Goal: Transaction & Acquisition: Purchase product/service

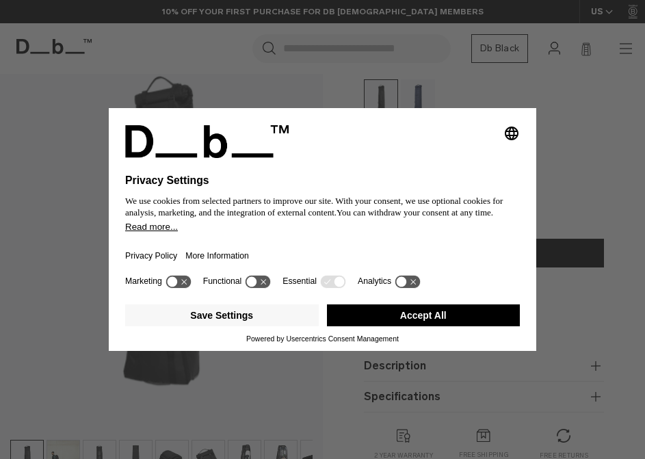
click at [460, 326] on button "Accept All" at bounding box center [424, 315] width 194 height 22
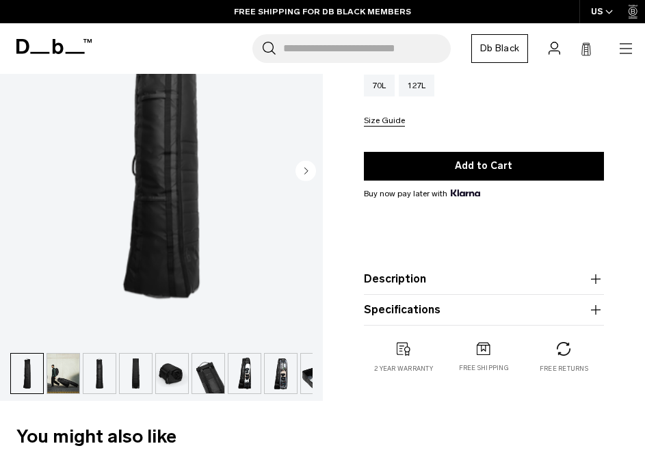
click at [60, 389] on img "button" at bounding box center [63, 374] width 32 height 40
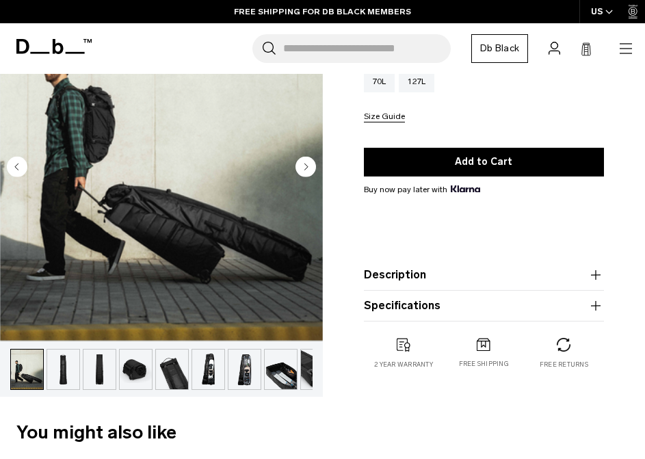
scroll to position [178, 0]
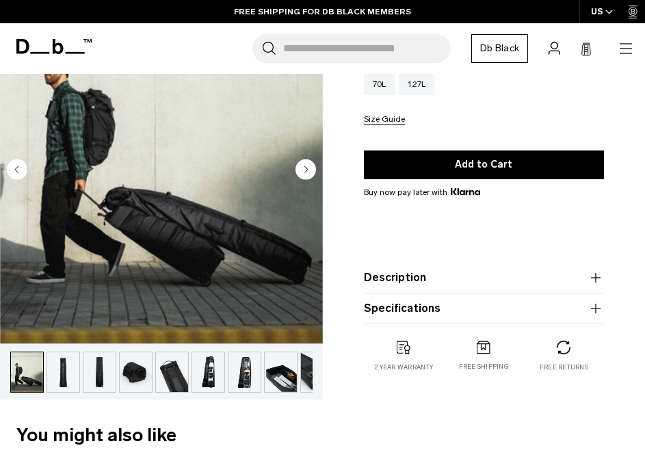
click at [62, 369] on img "button" at bounding box center [63, 372] width 32 height 40
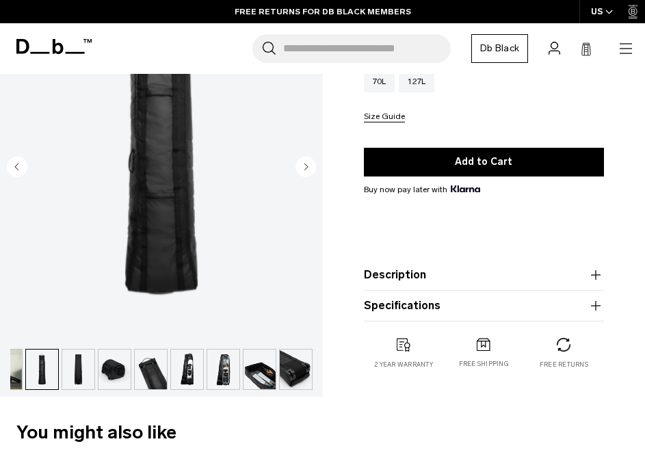
scroll to position [179, 0]
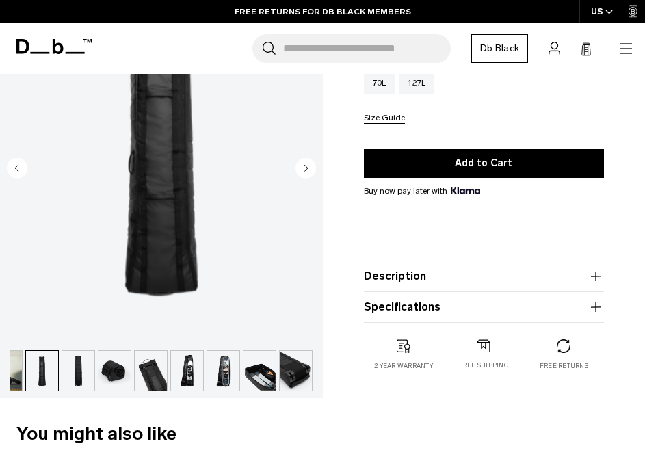
click at [78, 371] on img "button" at bounding box center [78, 371] width 32 height 40
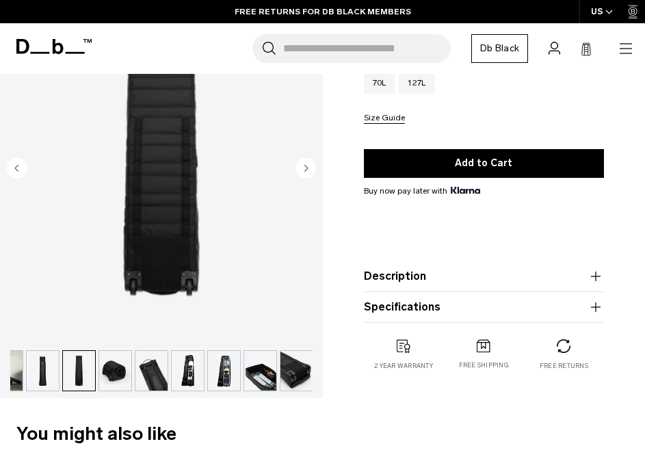
click at [103, 370] on img "button" at bounding box center [115, 371] width 32 height 40
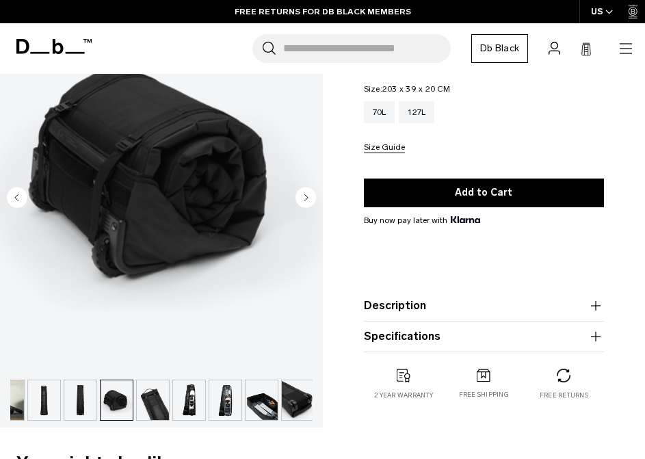
scroll to position [150, 0]
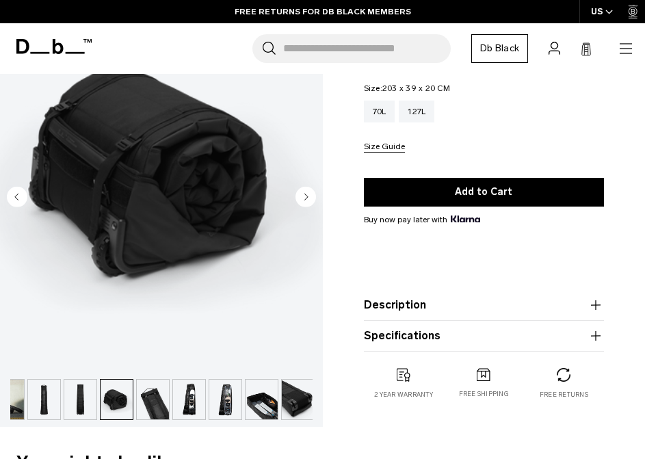
click at [301, 393] on img "button" at bounding box center [298, 400] width 32 height 40
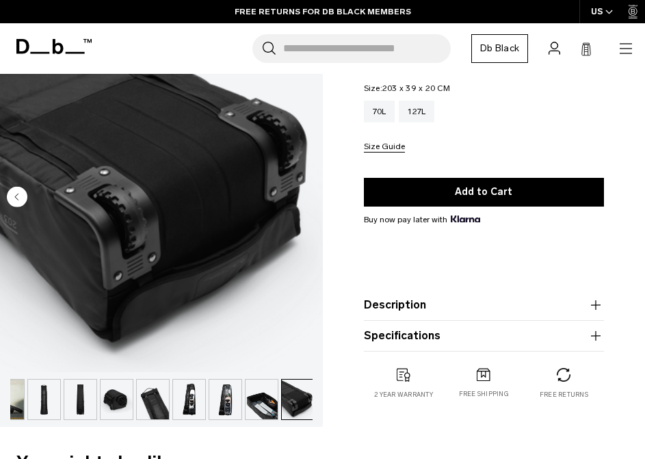
scroll to position [0, 57]
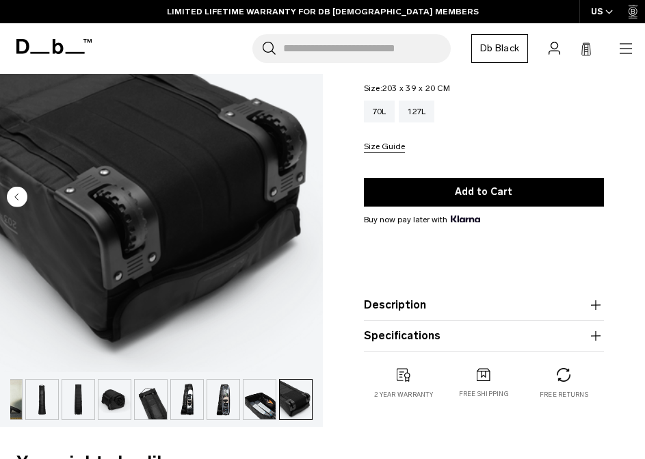
click at [254, 402] on img "button" at bounding box center [260, 400] width 32 height 40
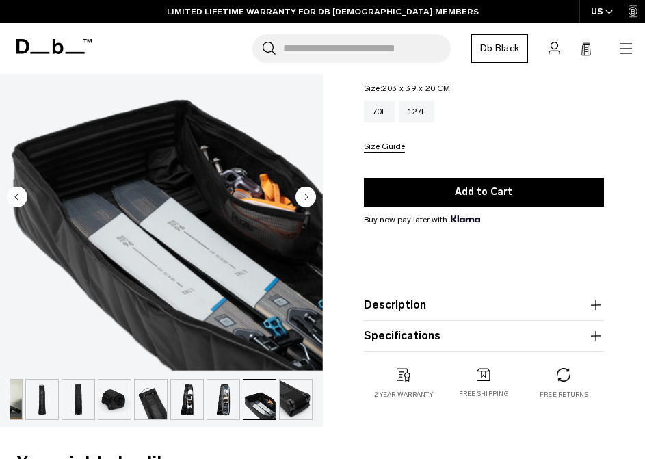
click at [215, 402] on img "button" at bounding box center [223, 400] width 32 height 40
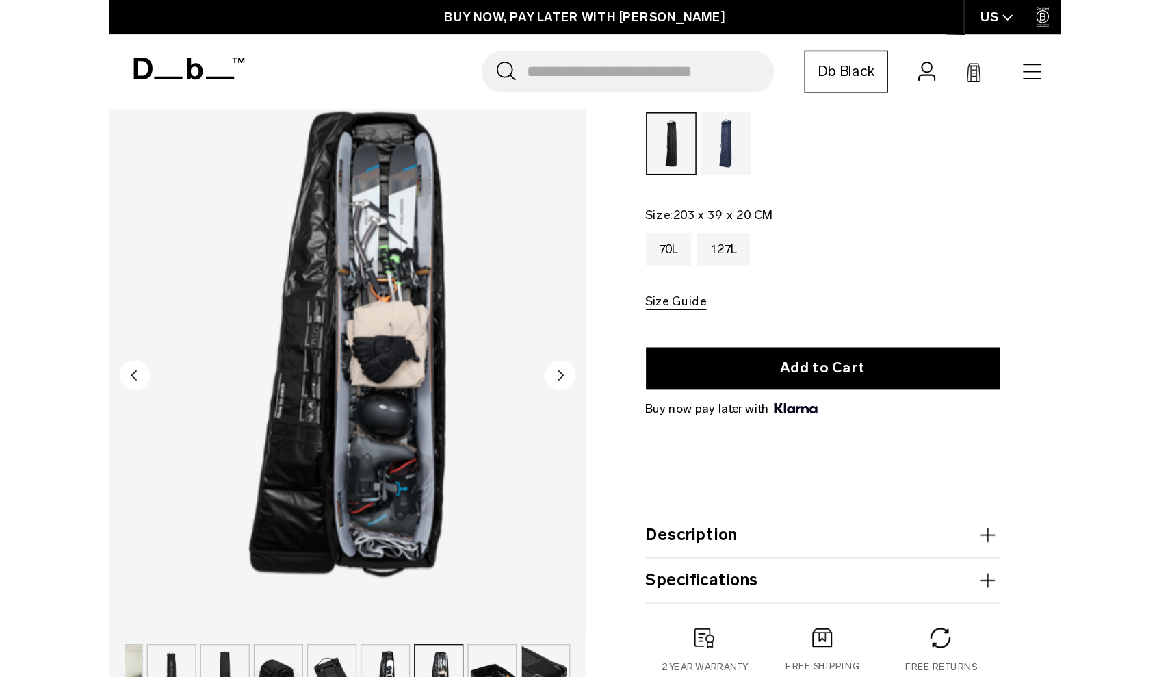
scroll to position [94, 1]
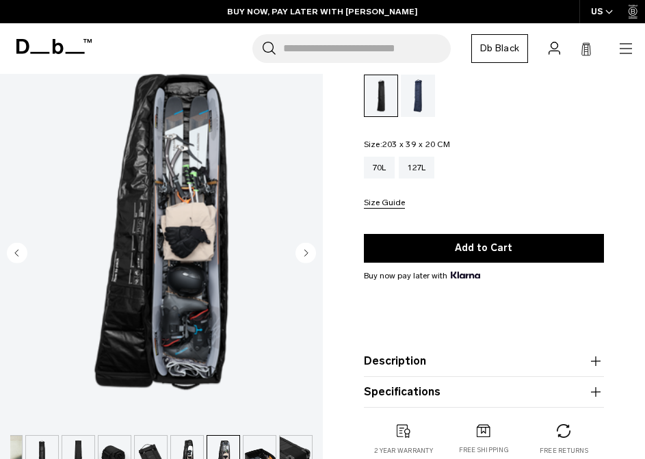
click at [205, 283] on img "8 / 10" at bounding box center [161, 226] width 323 height 403
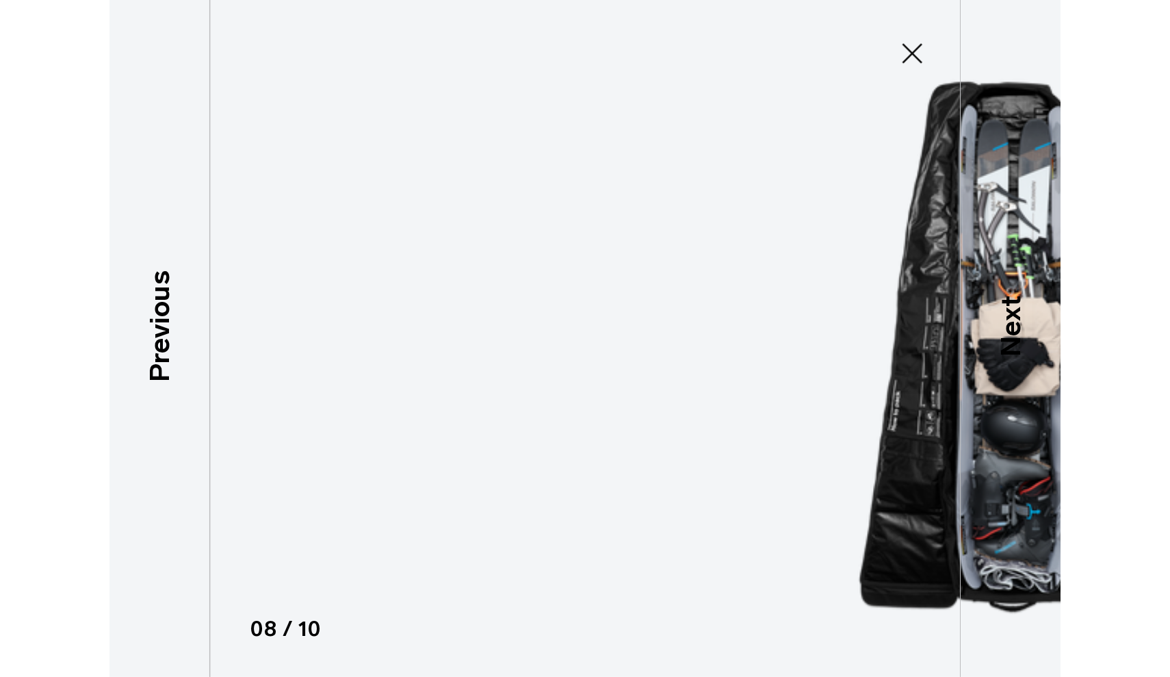
scroll to position [0, 0]
